Goal: Find specific page/section: Find specific page/section

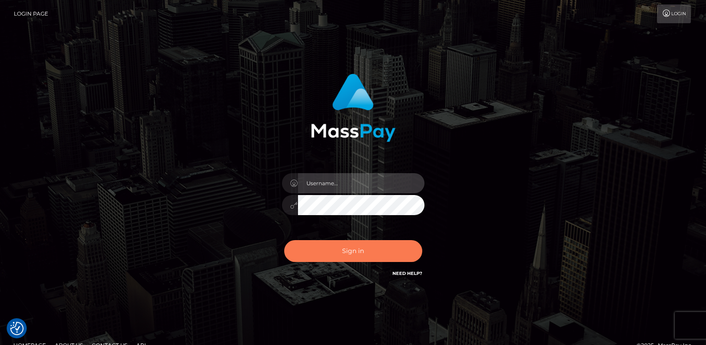
type input "ts2.es"
click at [360, 254] on button "Sign in" at bounding box center [353, 251] width 138 height 22
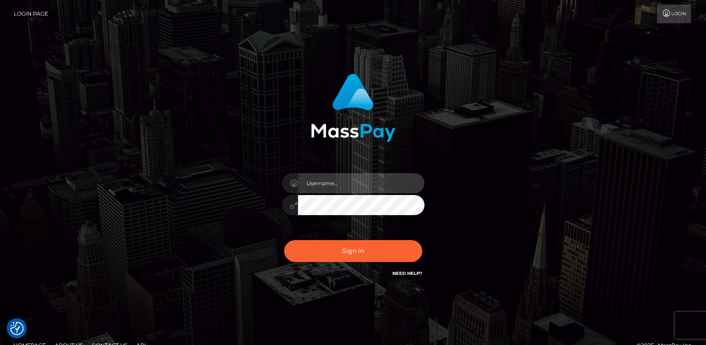
type input "ts2.es"
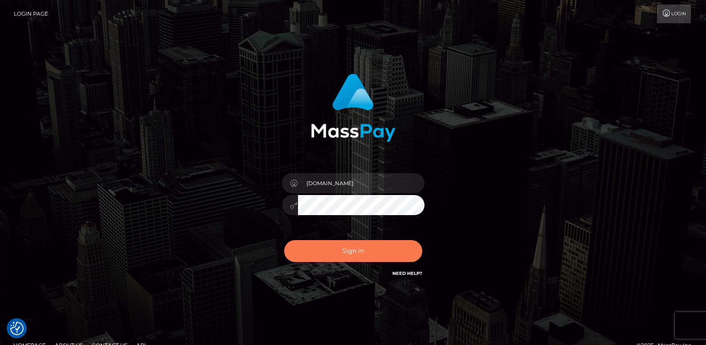
click at [360, 254] on button "Sign in" at bounding box center [353, 251] width 138 height 22
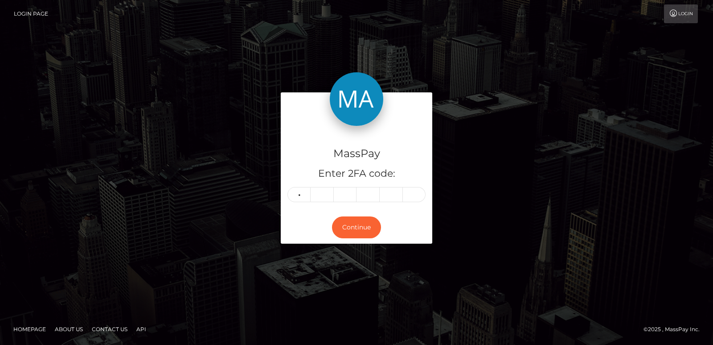
type input "5"
type input "7"
type input "3"
type input "1"
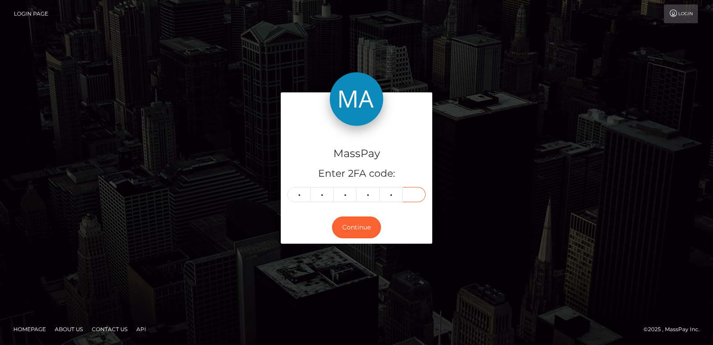
type input "4"
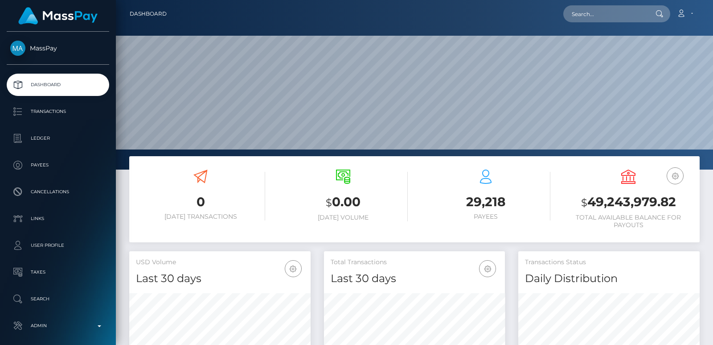
scroll to position [158, 181]
click at [588, 16] on input "text" at bounding box center [605, 13] width 84 height 17
paste input "[EMAIL_ADDRESS][DOMAIN_NAME]"
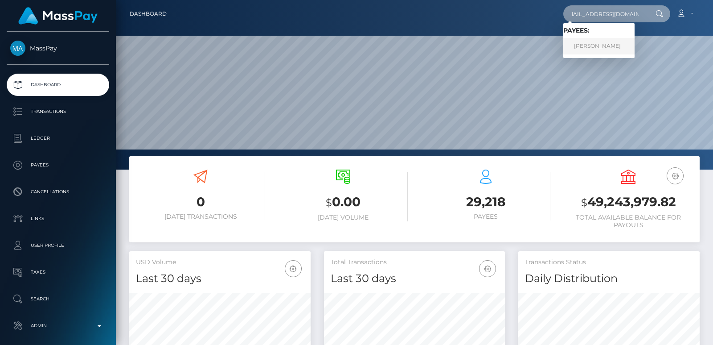
type input "[EMAIL_ADDRESS][DOMAIN_NAME]"
click at [592, 52] on link "olivia rodrigues" at bounding box center [598, 46] width 71 height 16
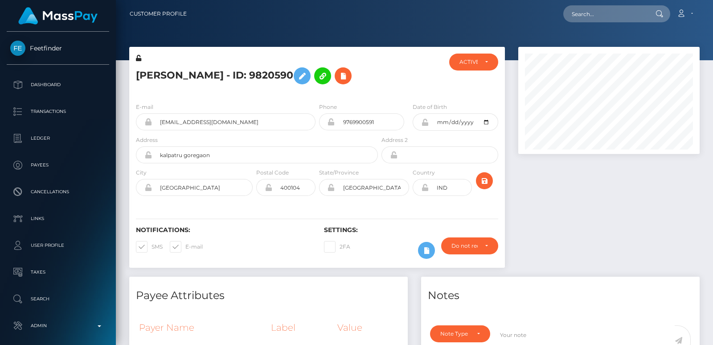
scroll to position [107, 181]
click at [592, 13] on input "text" at bounding box center [605, 13] width 84 height 17
paste input "[EMAIL_ADDRESS][DOMAIN_NAME]"
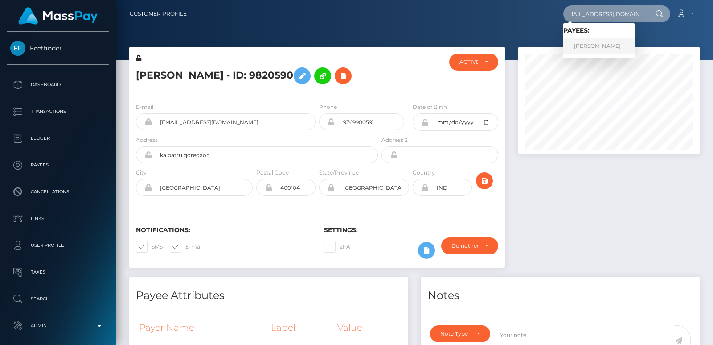
type input "[EMAIL_ADDRESS][DOMAIN_NAME]"
click at [600, 45] on link "olivia rodrigues" at bounding box center [598, 46] width 71 height 16
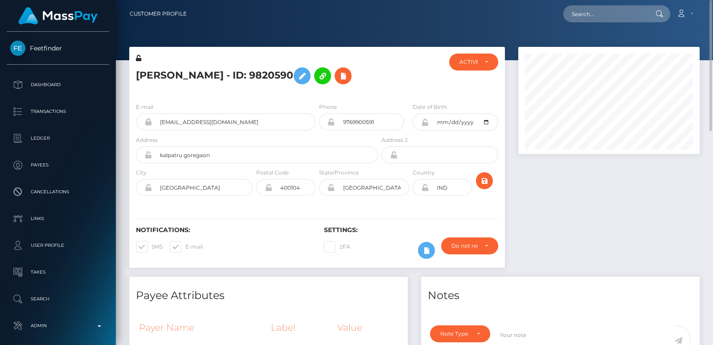
click at [142, 71] on h5 "[PERSON_NAME] - ID: 9820590" at bounding box center [254, 76] width 237 height 26
copy h5 "[PERSON_NAME]"
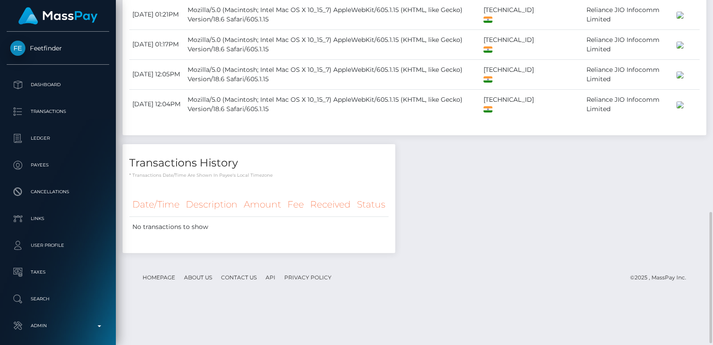
scroll to position [560, 0]
